Goal: Task Accomplishment & Management: Manage account settings

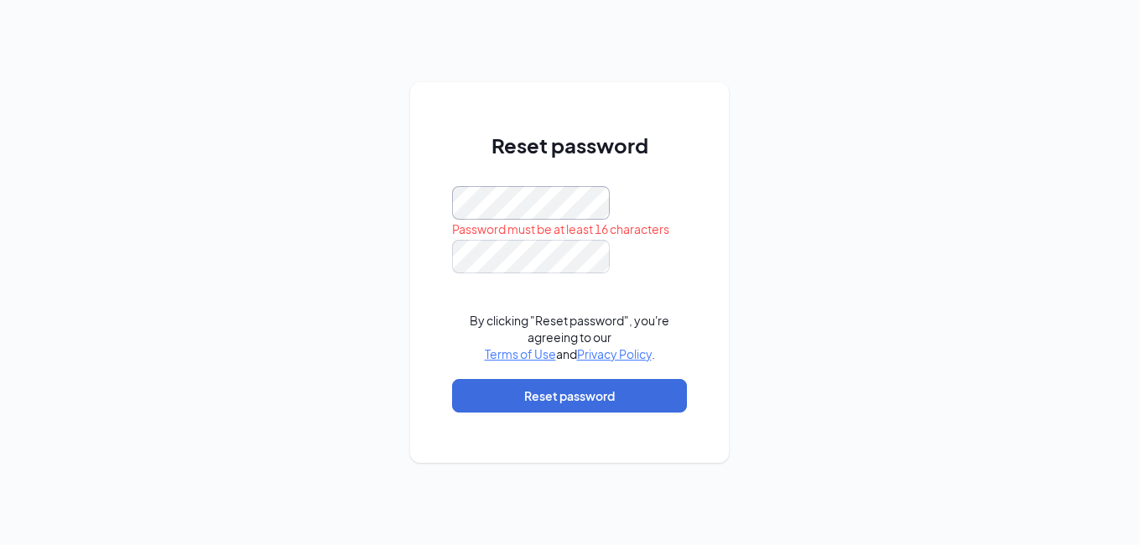
click at [433, 207] on div "Reset password Password must be at least 16 characters By clicking "Reset passw…" at bounding box center [569, 272] width 319 height 381
click at [425, 210] on div "Reset password Password must be at least 16 characters By clicking "Reset passw…" at bounding box center [569, 272] width 319 height 381
click at [676, 227] on form "By clicking "Reset password", you're agreeing to our Terms of Use and Privacy P…" at bounding box center [569, 307] width 235 height 243
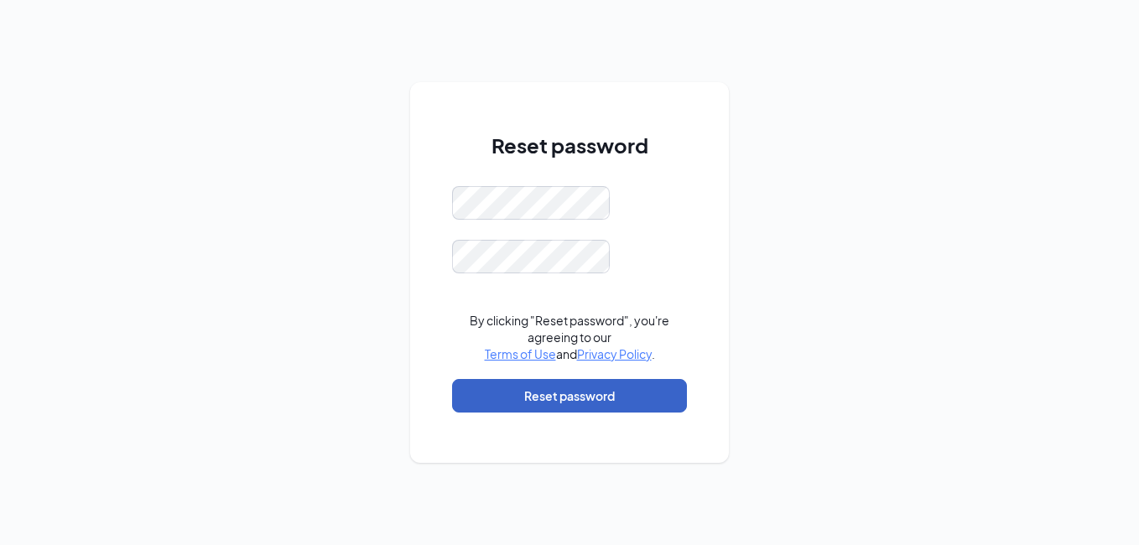
click at [622, 405] on button "Reset password" at bounding box center [569, 396] width 235 height 34
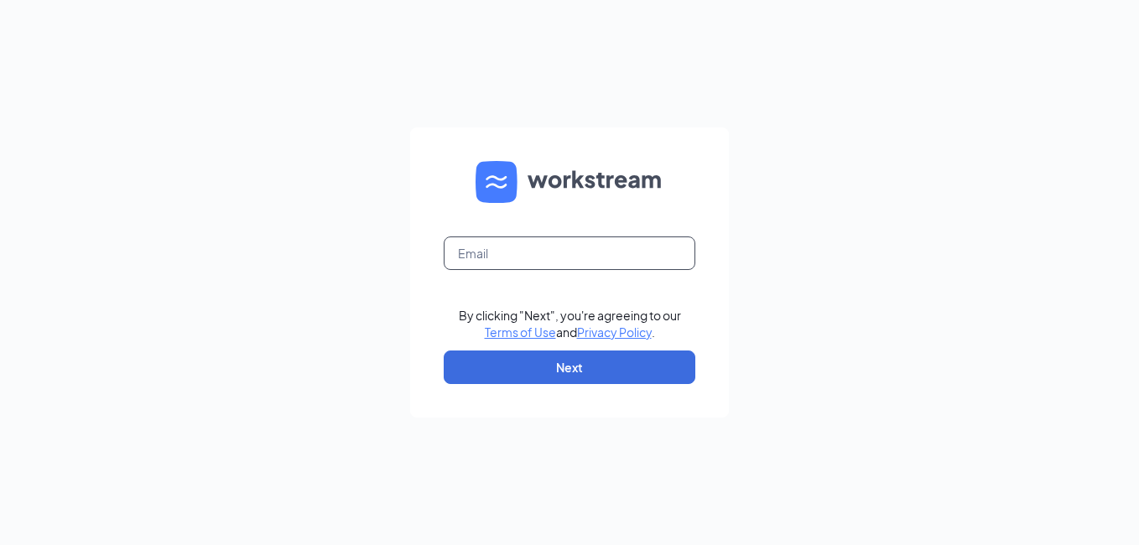
click at [533, 251] on input "text" at bounding box center [570, 254] width 252 height 34
type input "CARL@EVANSCITYACE.COM"
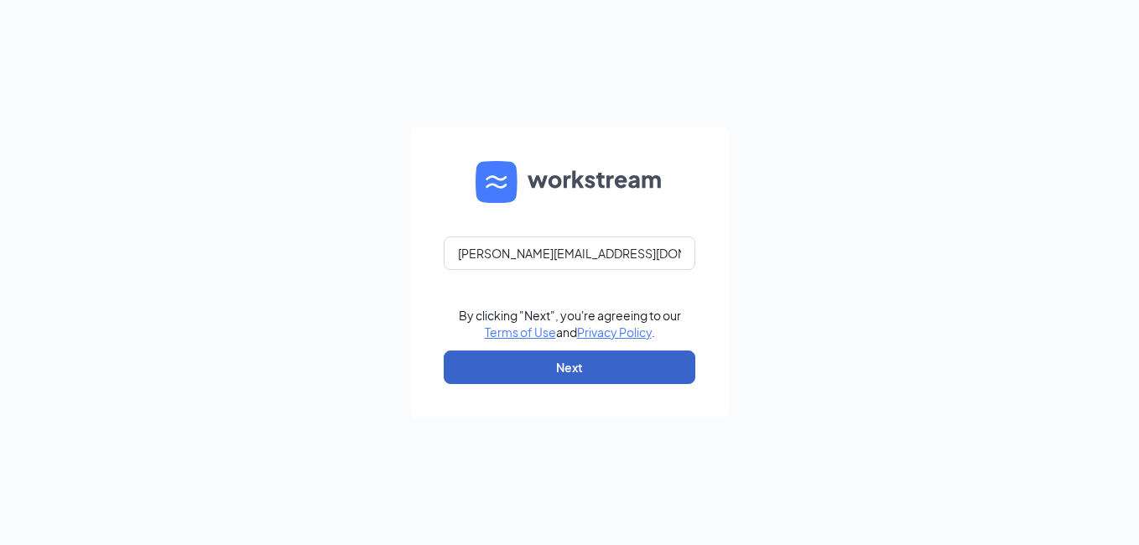
click at [518, 370] on button "Next" at bounding box center [570, 368] width 252 height 34
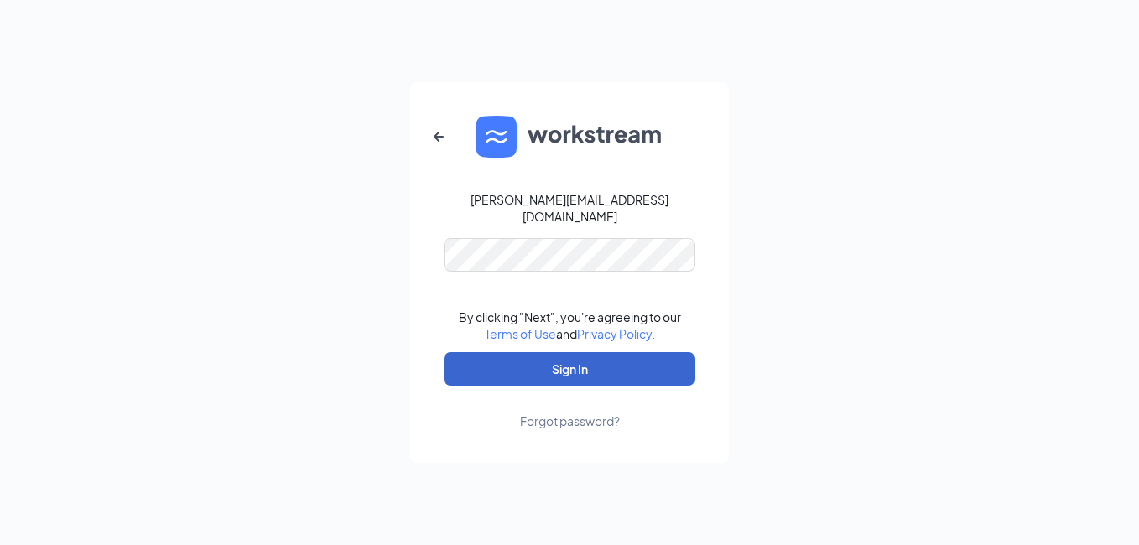
click at [581, 368] on button "Sign In" at bounding box center [570, 369] width 252 height 34
click at [372, 270] on div "CARL@EVANSCITYACE.COM By clicking "Next", you're agreeing to our Terms of Use a…" at bounding box center [569, 272] width 1139 height 545
click at [444, 352] on button "Sign In" at bounding box center [570, 369] width 252 height 34
click at [540, 367] on button "Sign In" at bounding box center [570, 369] width 252 height 34
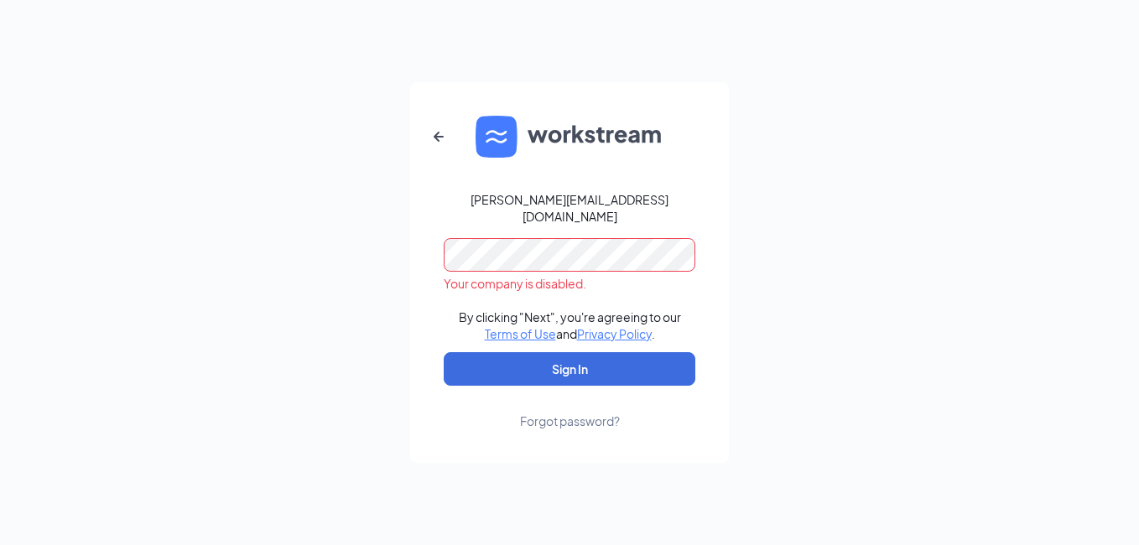
click at [571, 413] on div "Forgot password?" at bounding box center [570, 421] width 100 height 17
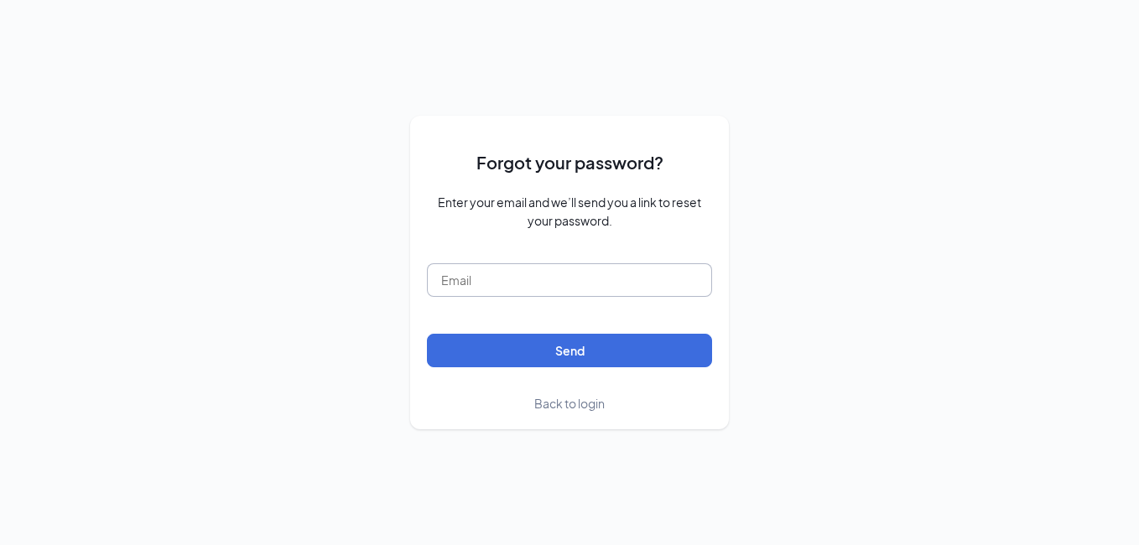
click at [503, 273] on input "text" at bounding box center [569, 280] width 285 height 34
type input "CARL@EVANSCITYACE.COM"
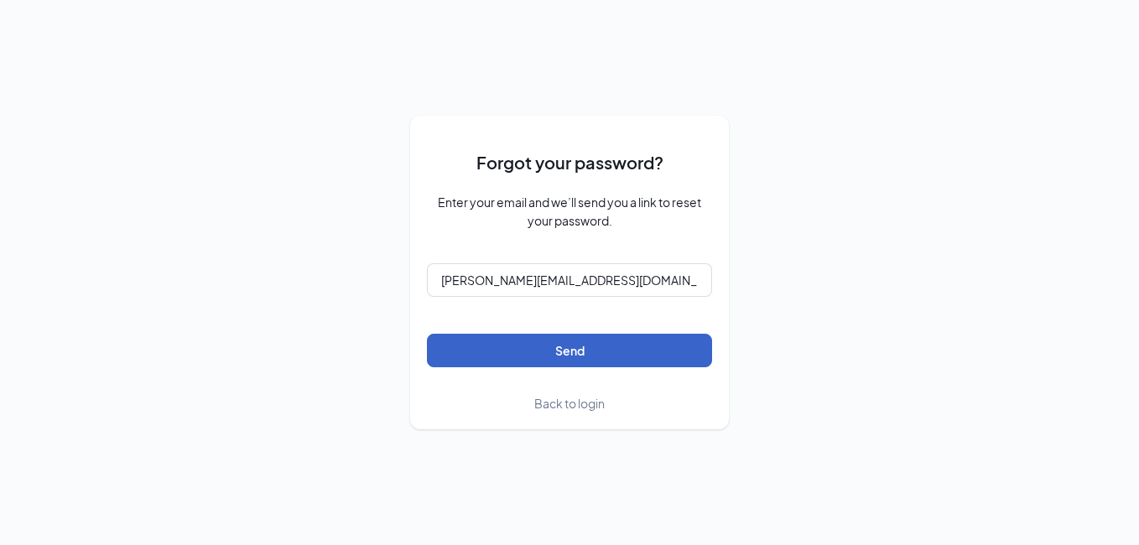
click at [525, 340] on button "Send" at bounding box center [569, 351] width 285 height 34
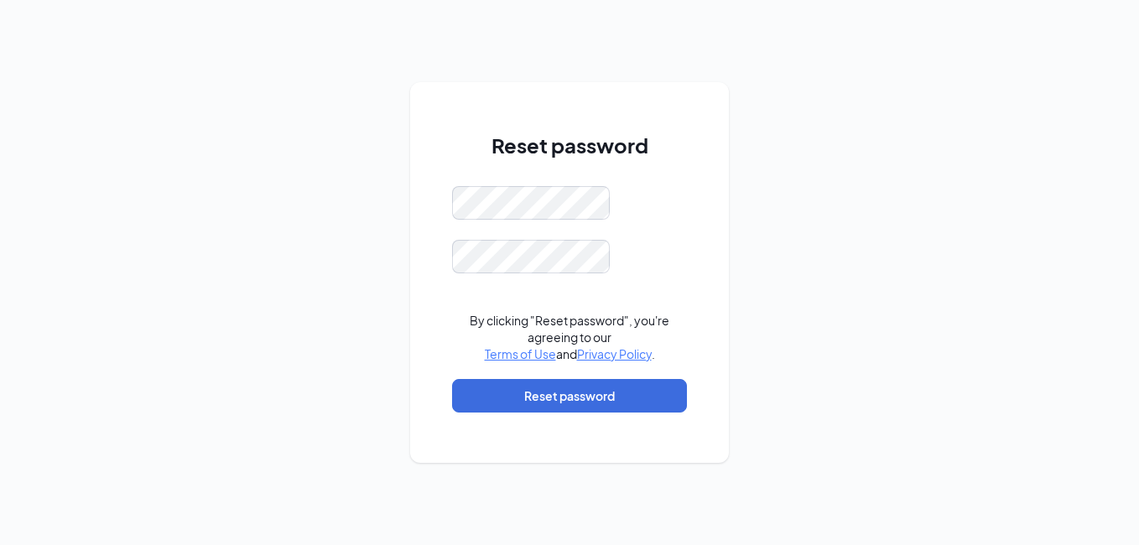
drag, startPoint x: 322, startPoint y: 268, endPoint x: 350, endPoint y: 279, distance: 29.5
click at [322, 268] on div "Reset password By clicking "Reset password", you're agreeing to our Terms of Us…" at bounding box center [569, 272] width 1139 height 545
click at [510, 395] on button "Reset password" at bounding box center [569, 396] width 235 height 34
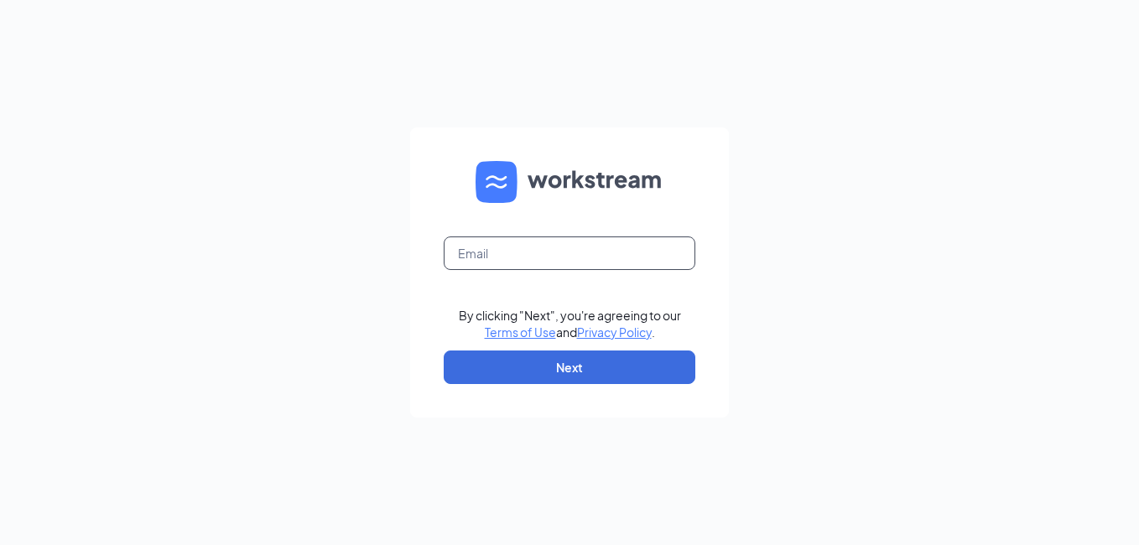
click at [547, 252] on input "text" at bounding box center [570, 254] width 252 height 34
type input "CARL@EVANSCITYACE.COM"
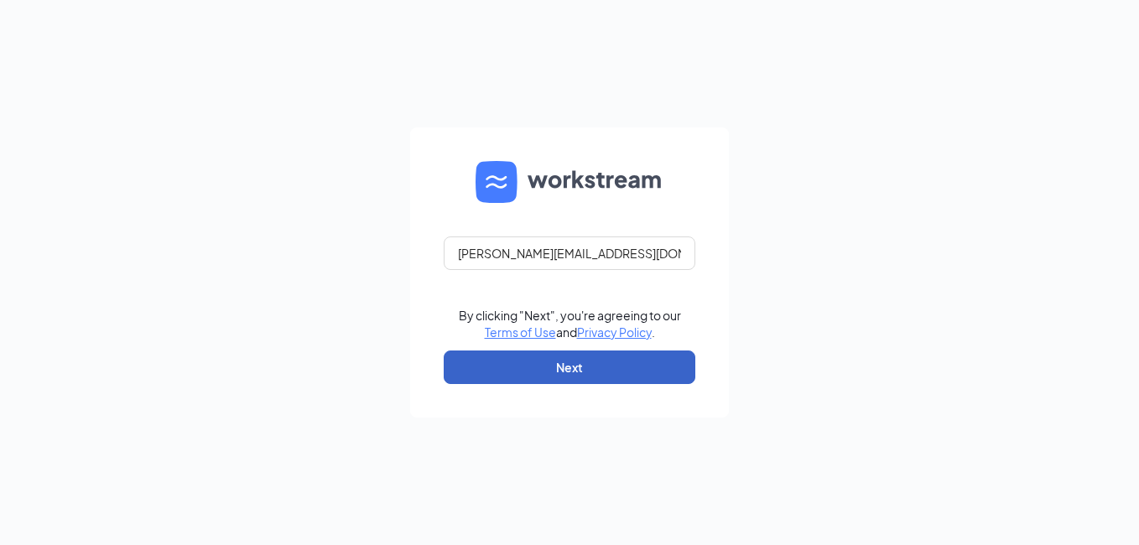
click at [523, 361] on button "Next" at bounding box center [570, 368] width 252 height 34
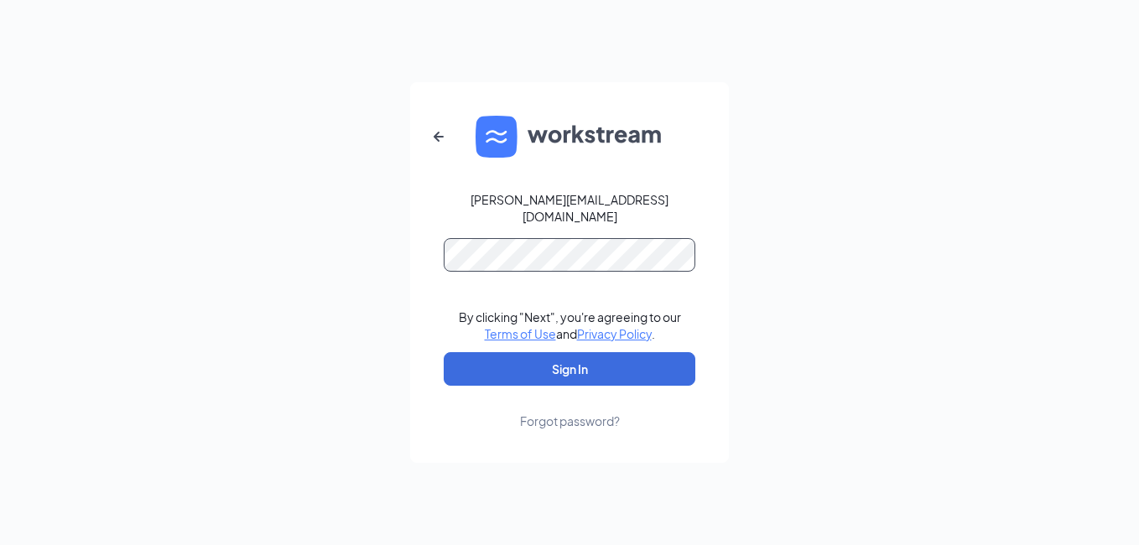
click at [401, 245] on div "CARL@EVANSCITYACE.COM By clicking "Next", you're agreeing to our Terms of Use a…" at bounding box center [569, 272] width 1139 height 545
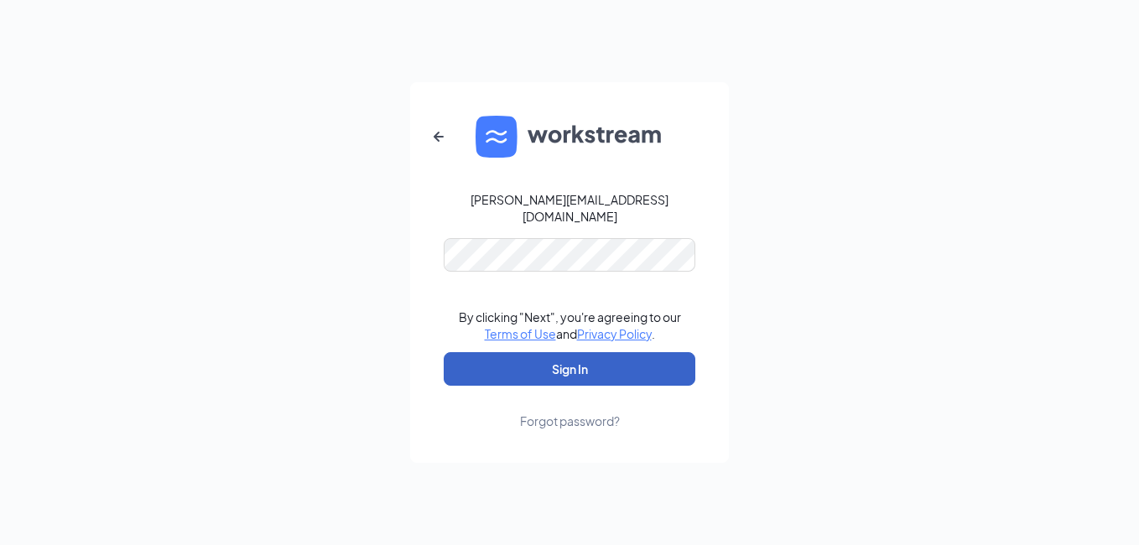
click at [529, 371] on button "Sign In" at bounding box center [570, 369] width 252 height 34
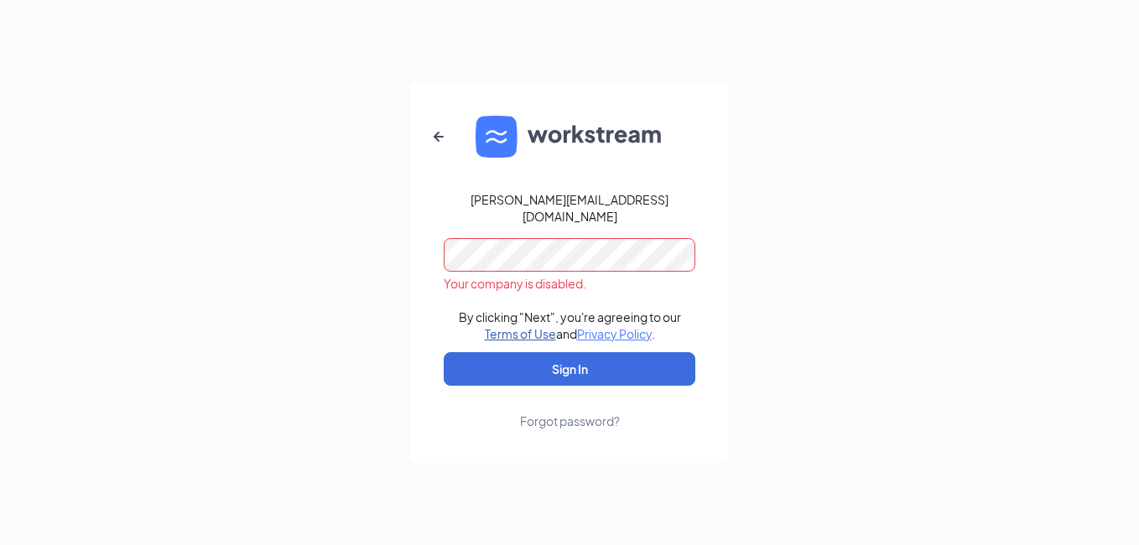
click at [517, 326] on link "Terms of Use" at bounding box center [520, 333] width 71 height 15
